Goal: Find specific page/section: Find specific page/section

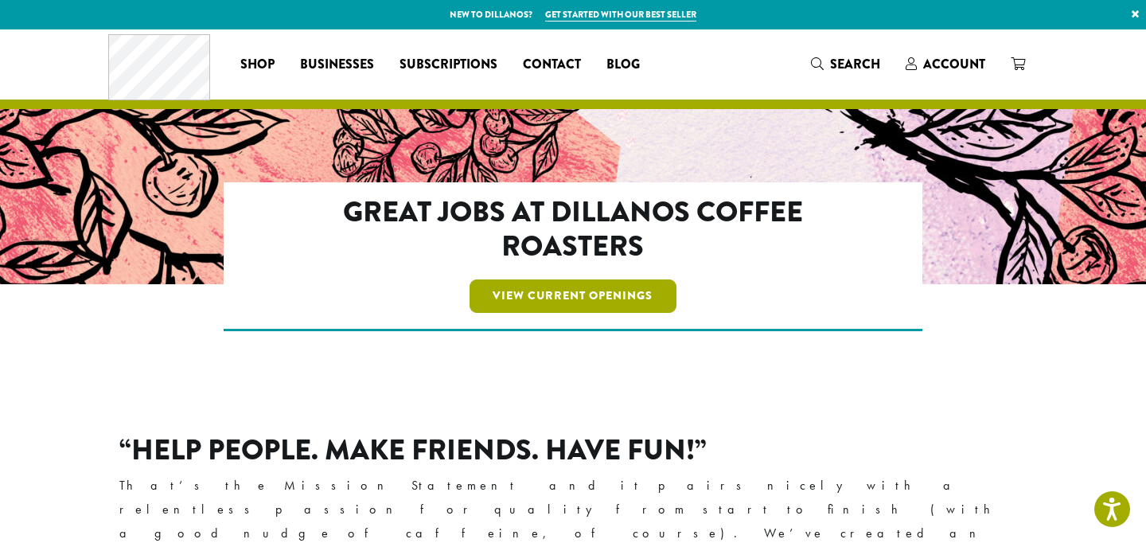
scroll to position [181, 0]
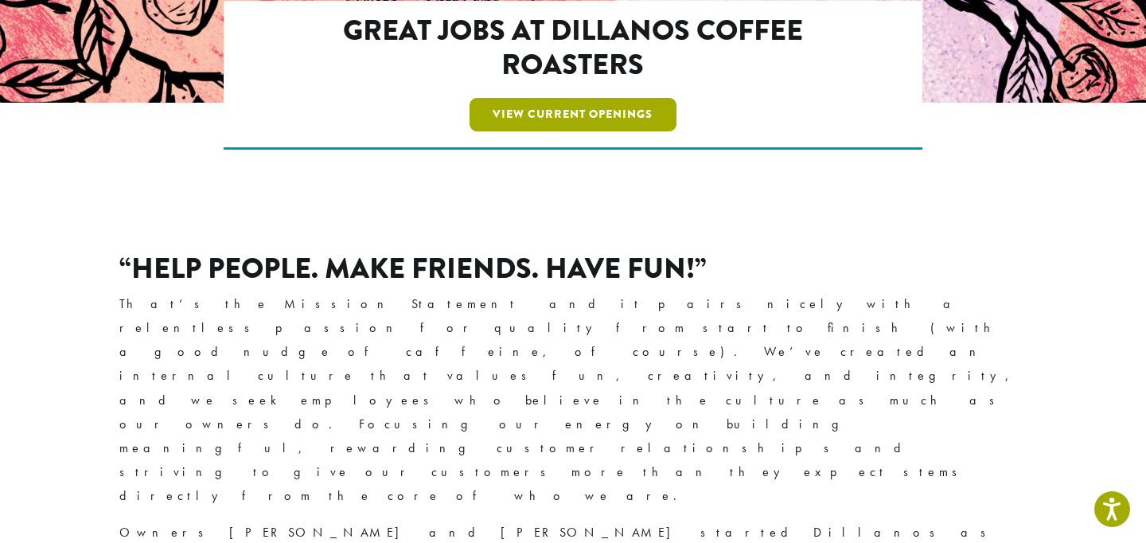
click at [551, 111] on link "View Current Openings" at bounding box center [573, 114] width 208 height 33
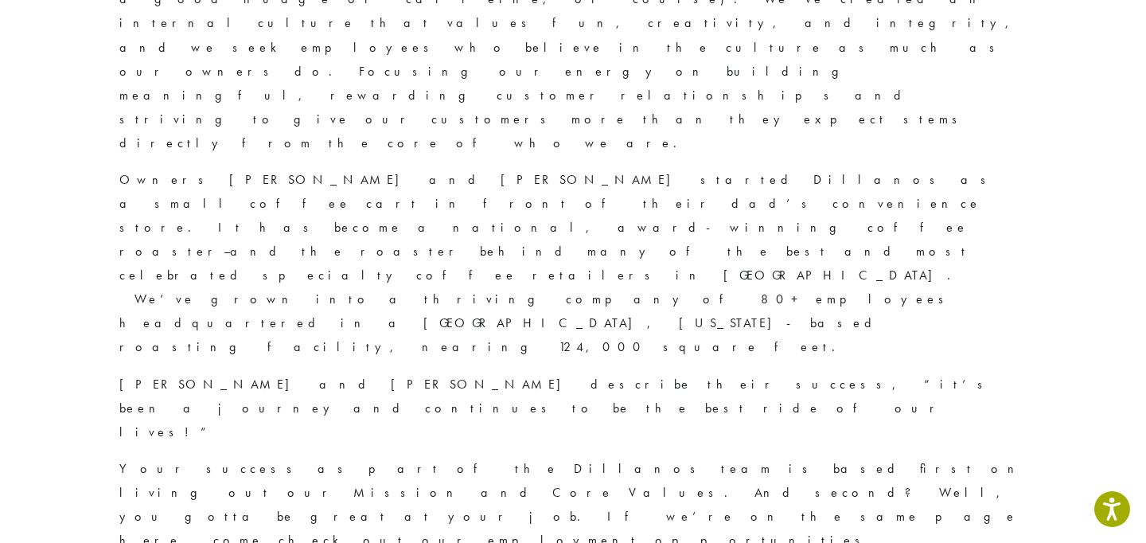
scroll to position [566, 0]
